Goal: Information Seeking & Learning: Learn about a topic

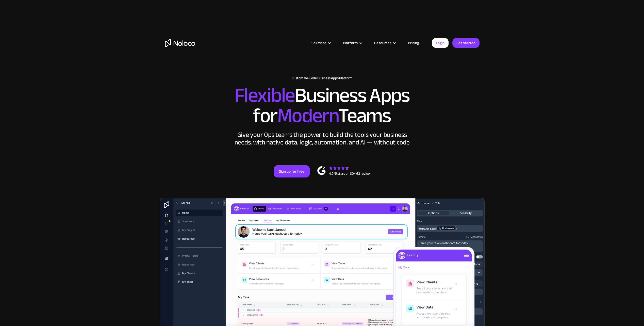
click at [418, 45] on link "Pricing" at bounding box center [414, 43] width 24 height 7
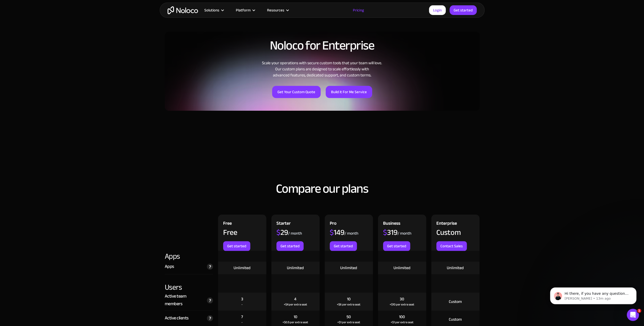
scroll to position [406, 0]
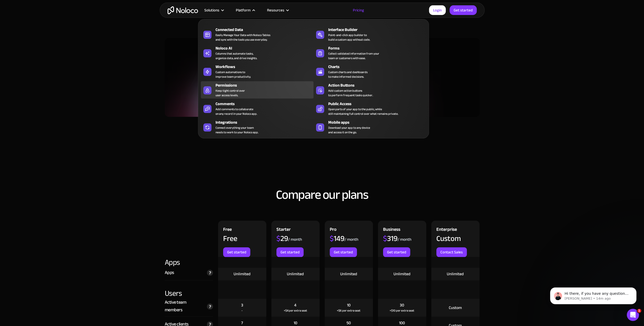
click at [234, 88] on div "Keep tight control over user access levels." at bounding box center [230, 92] width 29 height 9
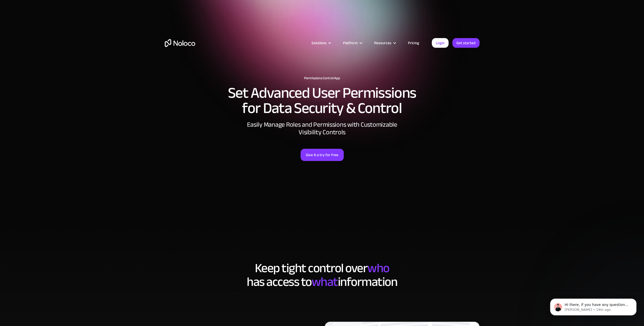
click at [164, 46] on div "Solutions Use Cases Business Types Project Management Keep track of customers, …" at bounding box center [322, 38] width 325 height 50
click at [178, 42] on img "home" at bounding box center [180, 43] width 30 height 8
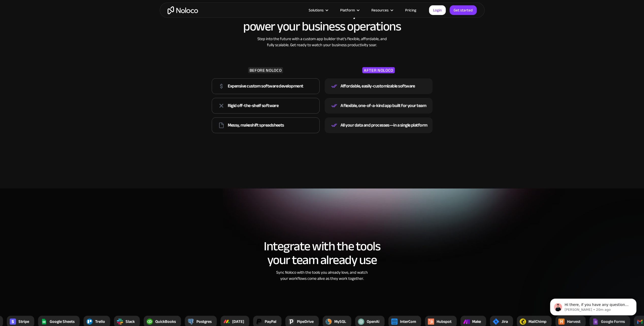
scroll to position [990, 0]
